Goal: Task Accomplishment & Management: Use online tool/utility

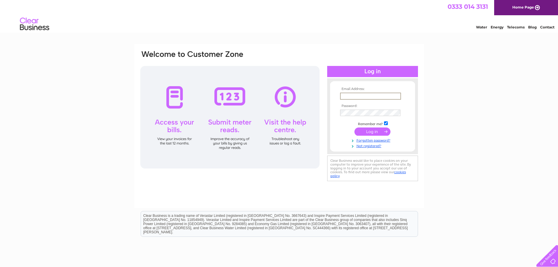
click at [351, 96] on input "text" at bounding box center [370, 96] width 61 height 7
type input "uttoxeter@francescogroup.co.uk"
click at [364, 130] on input "submit" at bounding box center [373, 131] width 36 height 8
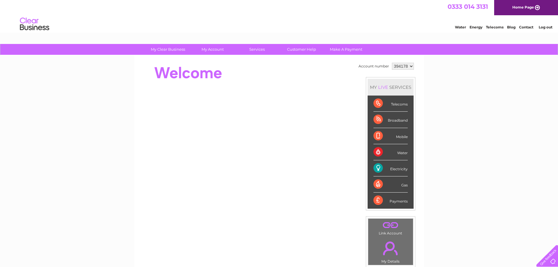
click at [395, 171] on div "Electricity" at bounding box center [391, 168] width 34 height 16
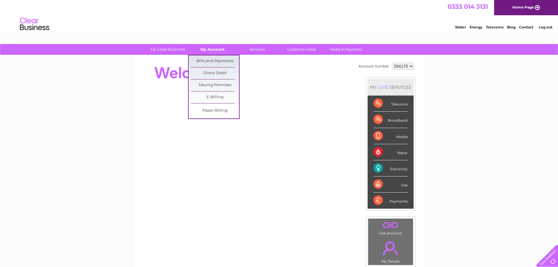
click at [215, 49] on link "My Account" at bounding box center [212, 49] width 48 height 11
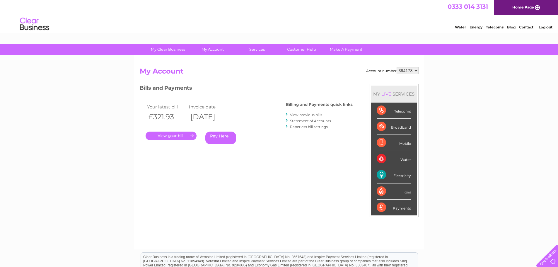
click at [168, 136] on link "." at bounding box center [171, 136] width 51 height 8
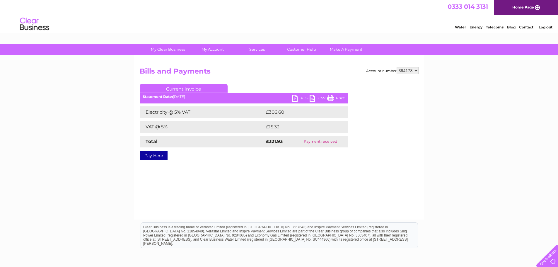
click at [301, 97] on link "PDF" at bounding box center [301, 99] width 18 height 8
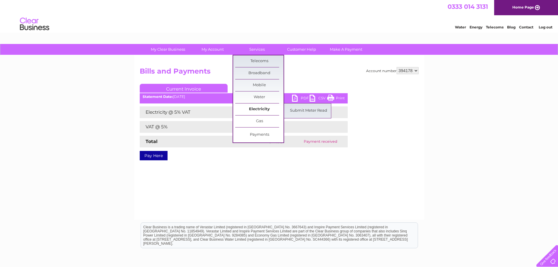
click at [262, 109] on link "Electricity" at bounding box center [259, 109] width 48 height 12
click at [305, 108] on link "Submit Meter Read" at bounding box center [309, 111] width 48 height 12
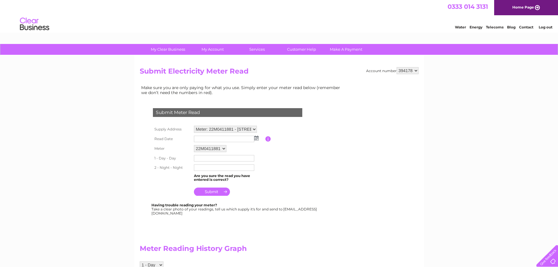
click at [257, 139] on img at bounding box center [256, 138] width 4 height 5
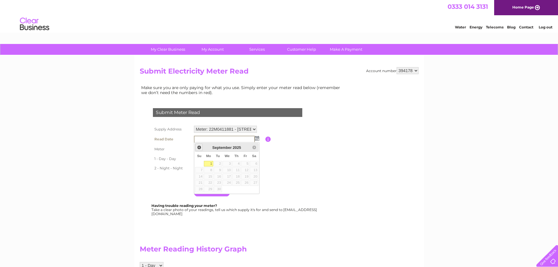
click at [200, 149] on span "Prev" at bounding box center [199, 147] width 5 height 5
click at [253, 189] on link "30" at bounding box center [254, 189] width 8 height 6
type input "2025/08/30"
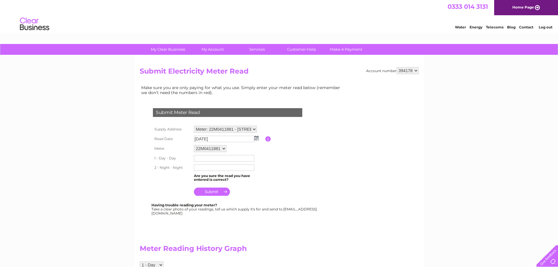
click at [213, 158] on input "text" at bounding box center [224, 158] width 60 height 6
type input "27767"
click at [229, 170] on input "text" at bounding box center [224, 168] width 60 height 6
type input "1731"
click at [207, 193] on input "submit" at bounding box center [212, 192] width 36 height 8
